Goal: Navigation & Orientation: Find specific page/section

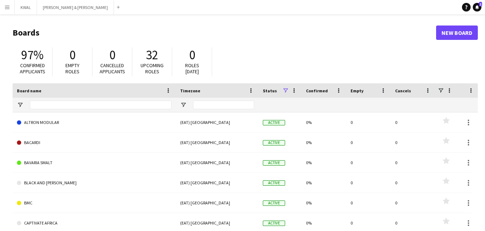
click at [479, 172] on main "Boards New Board 97% Confirmed applicants 0 Empty roles 0 Cancelled applicants …" at bounding box center [242, 144] width 485 height 260
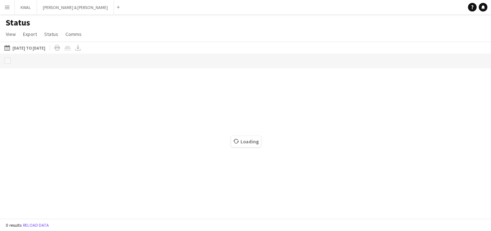
click at [8, 8] on app-icon "Menu" at bounding box center [7, 7] width 6 height 6
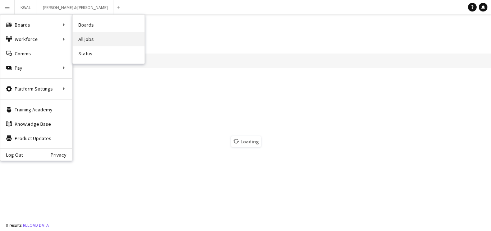
click at [85, 34] on link "All jobs" at bounding box center [109, 39] width 72 height 14
